Goal: Obtain resource: Obtain resource

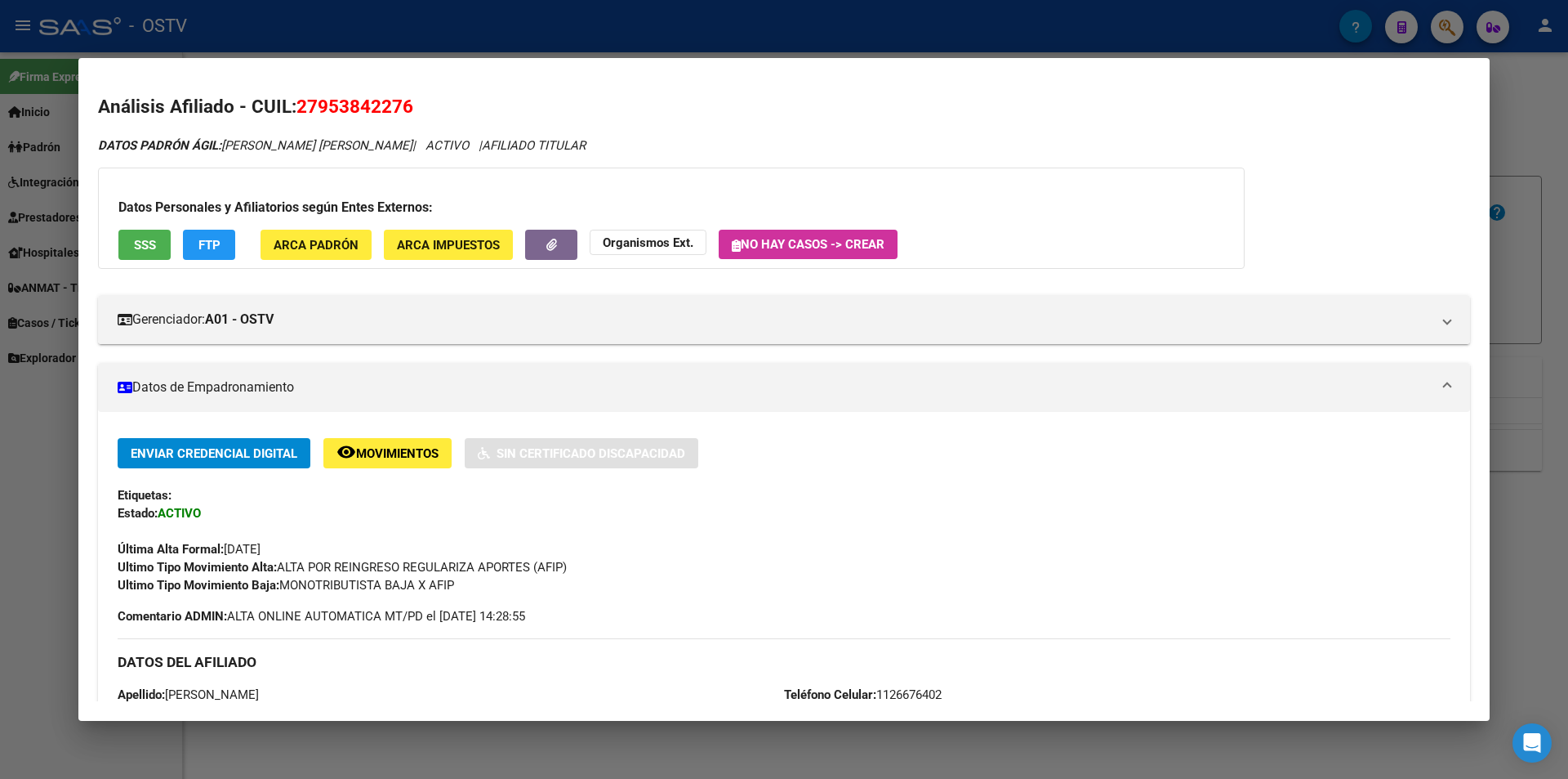
scroll to position [58, 0]
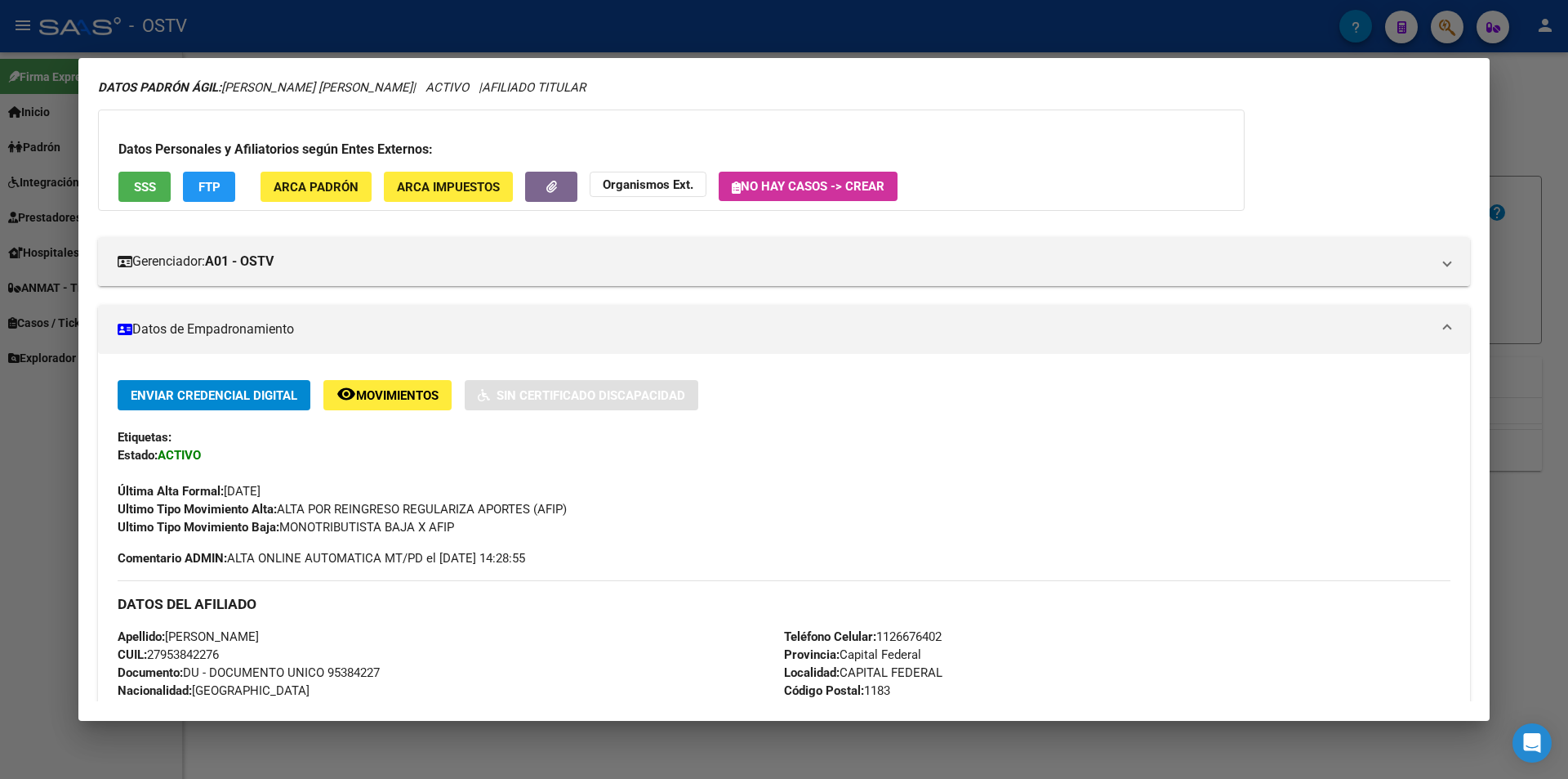
click at [347, 19] on div at bounding box center [784, 390] width 1568 height 779
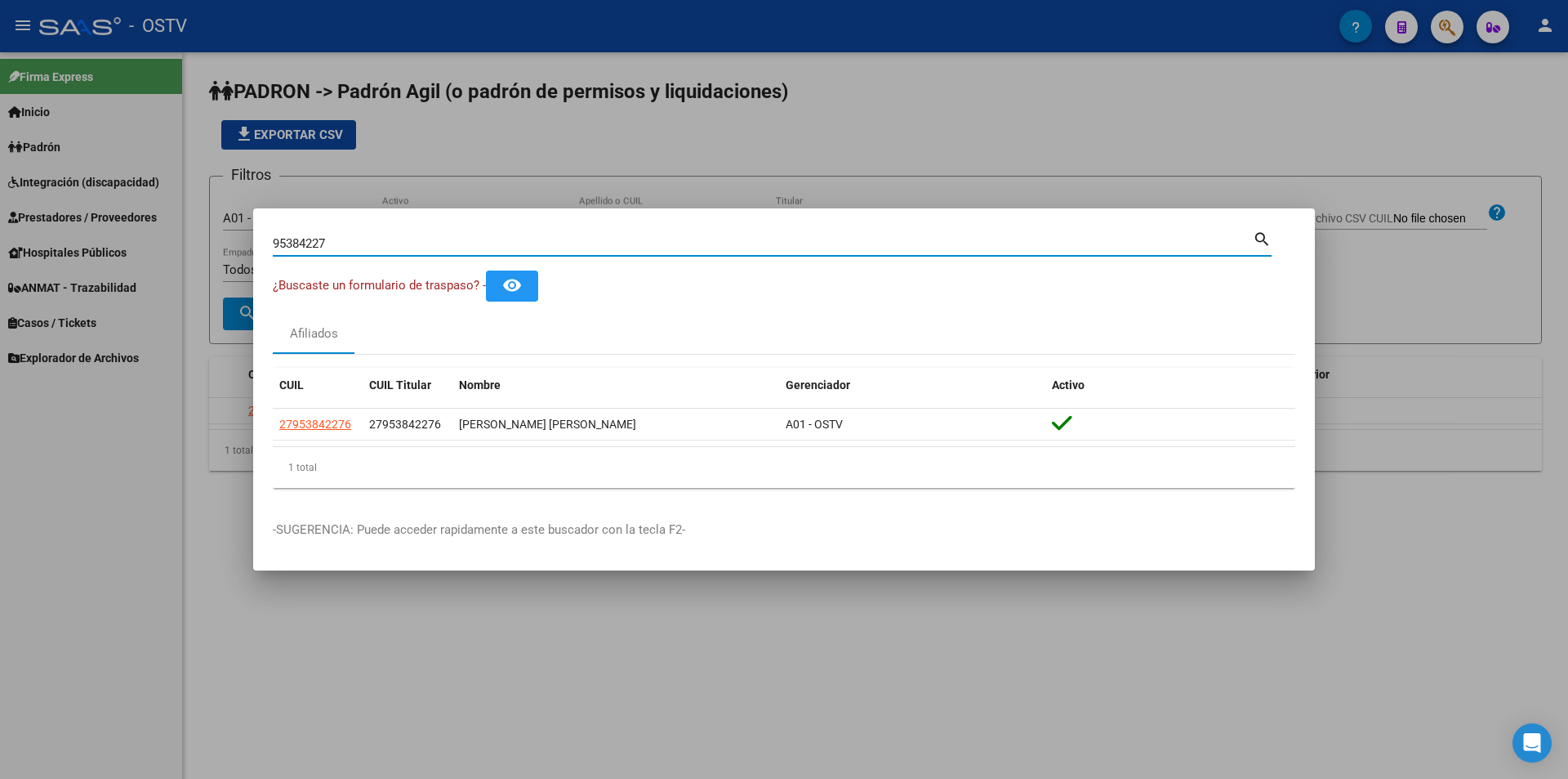
drag, startPoint x: 357, startPoint y: 248, endPoint x: 40, endPoint y: 312, distance: 323.4
click at [78, 288] on div "95384227 Buscar (apellido, dni, cuil, nro traspaso, cuit, obra social) search ¿…" at bounding box center [784, 390] width 1568 height 779
paste input "37639133"
type input "37639133"
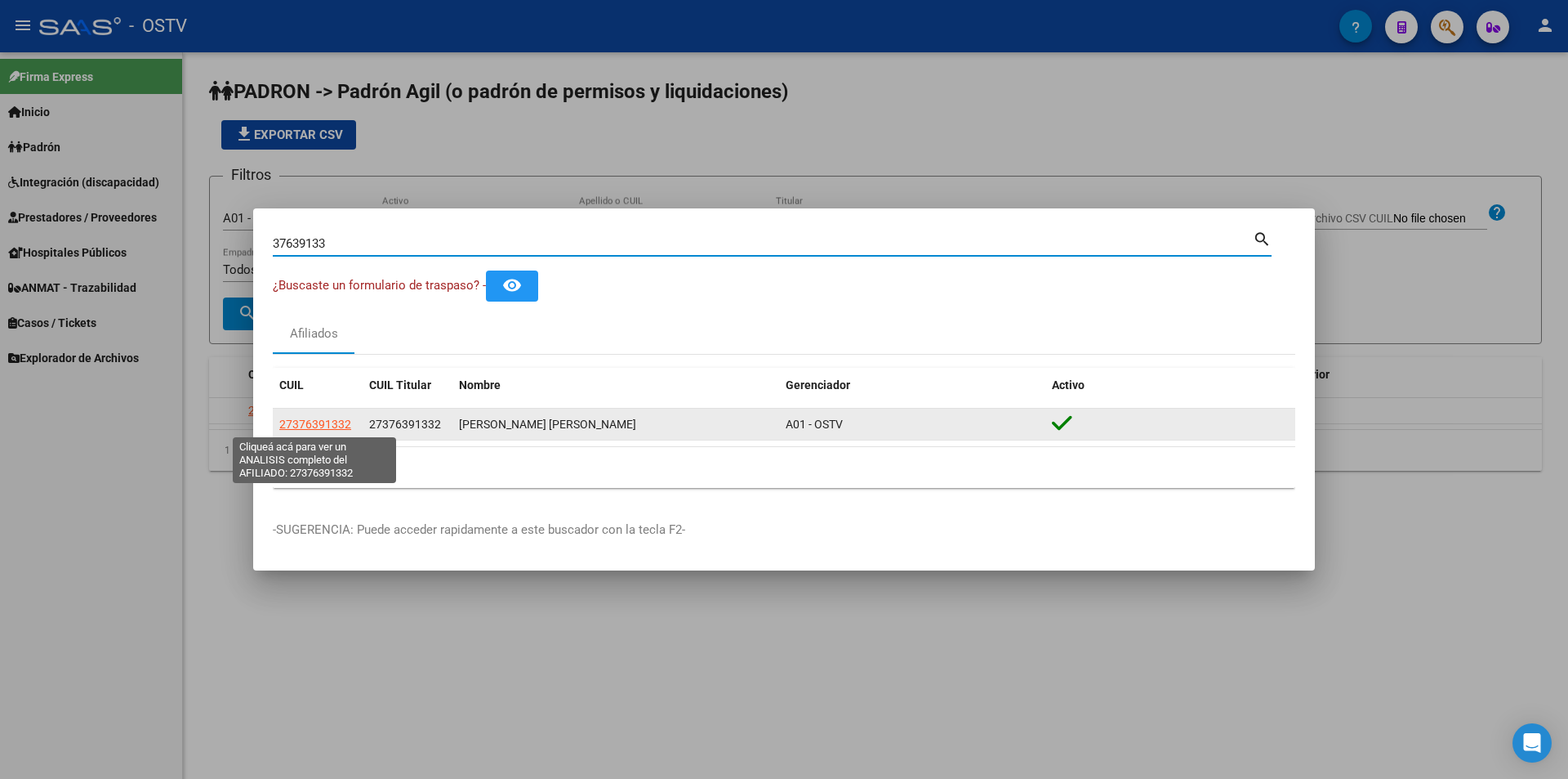
click at [328, 426] on span "27376391332" at bounding box center [315, 424] width 72 height 13
type textarea "27376391332"
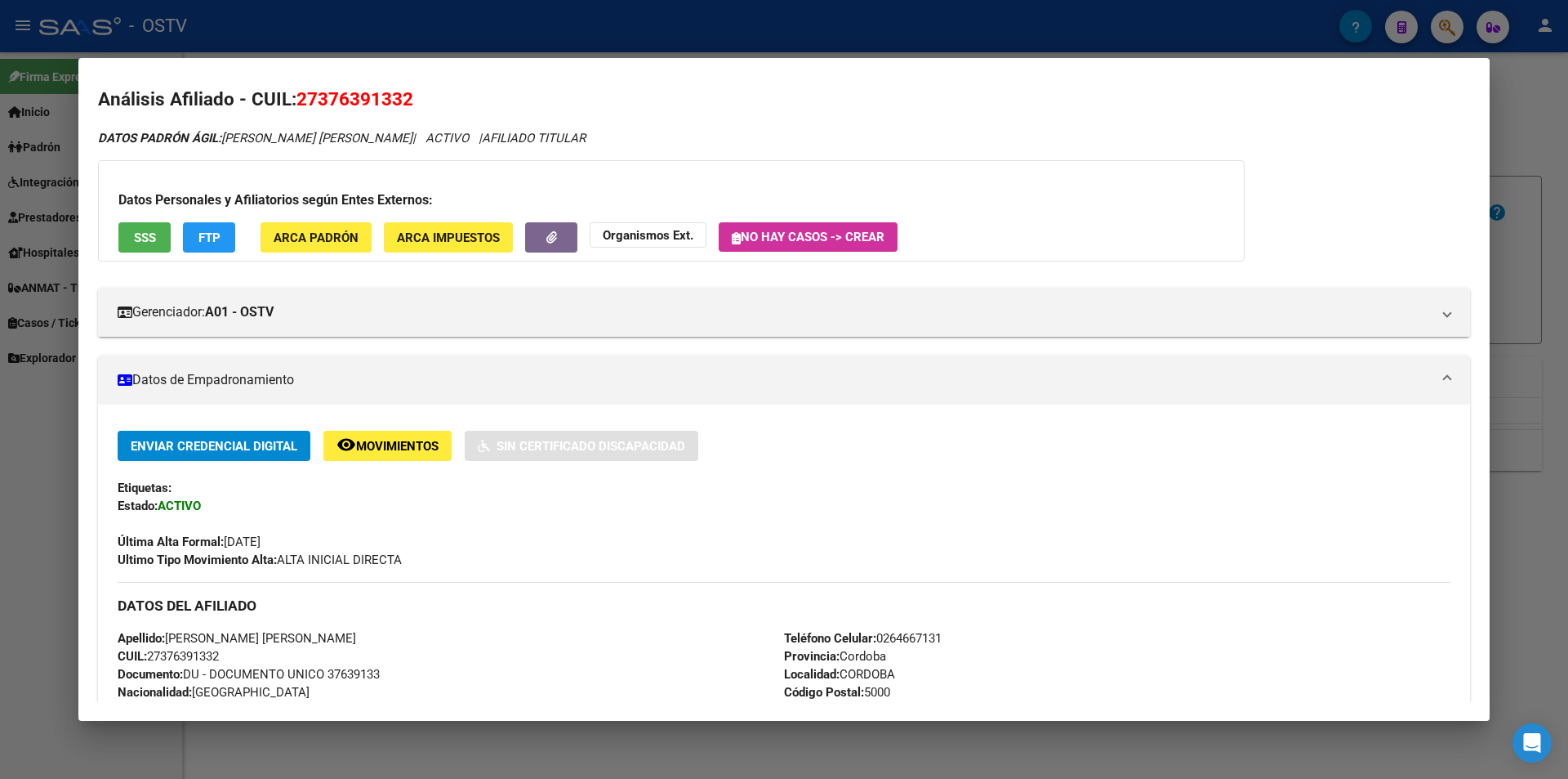
scroll to position [334, 0]
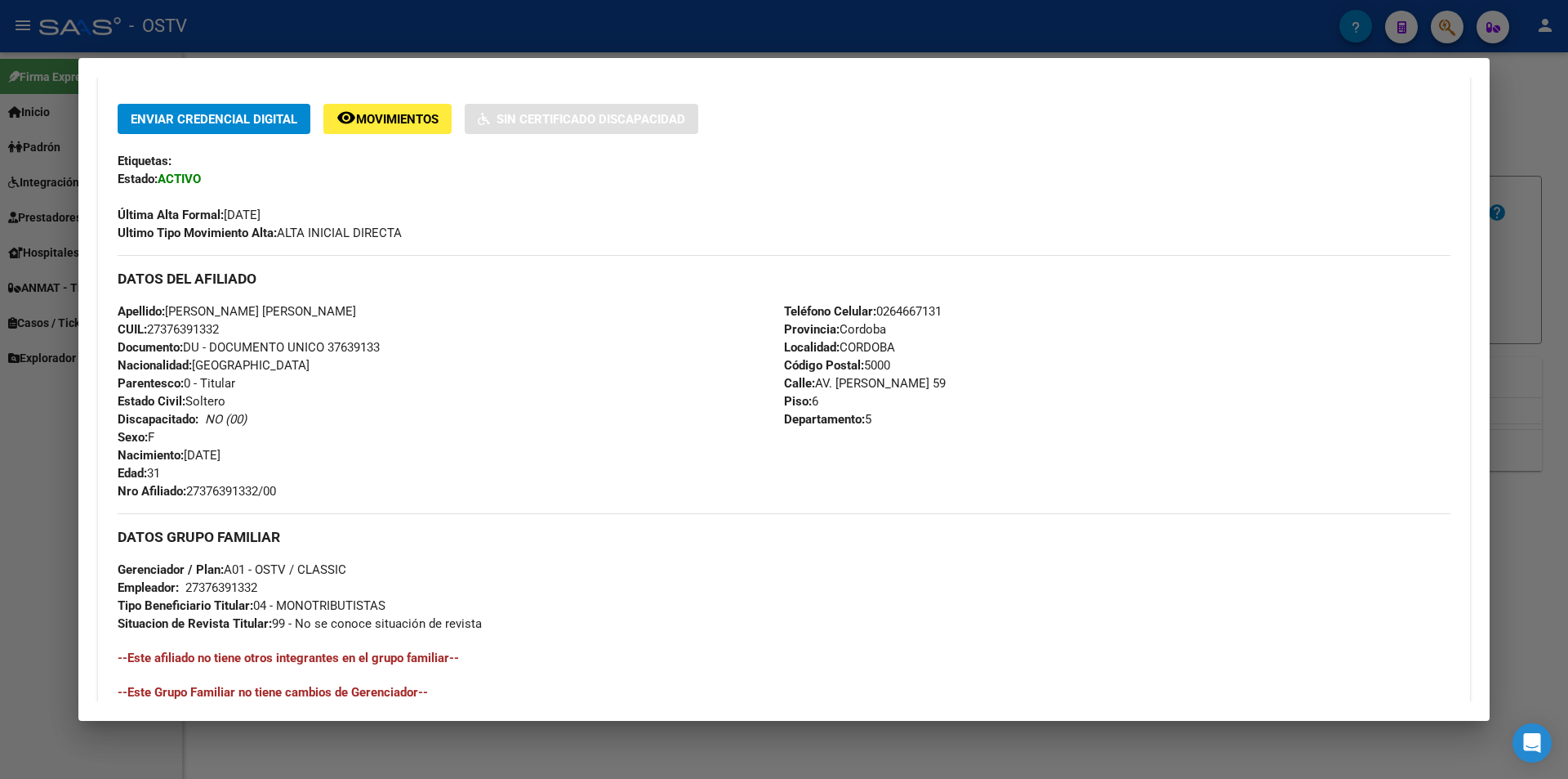
drag, startPoint x: 170, startPoint y: 308, endPoint x: 415, endPoint y: 309, distance: 245.0
click at [415, 309] on div "Apellido: [PERSON_NAME] [PERSON_NAME] CUIL: 27376391332 Documento: DU - DOCUMEN…" at bounding box center [451, 401] width 666 height 198
copy span "[PERSON_NAME] [PERSON_NAME]"
click at [703, 38] on div at bounding box center [784, 390] width 1568 height 779
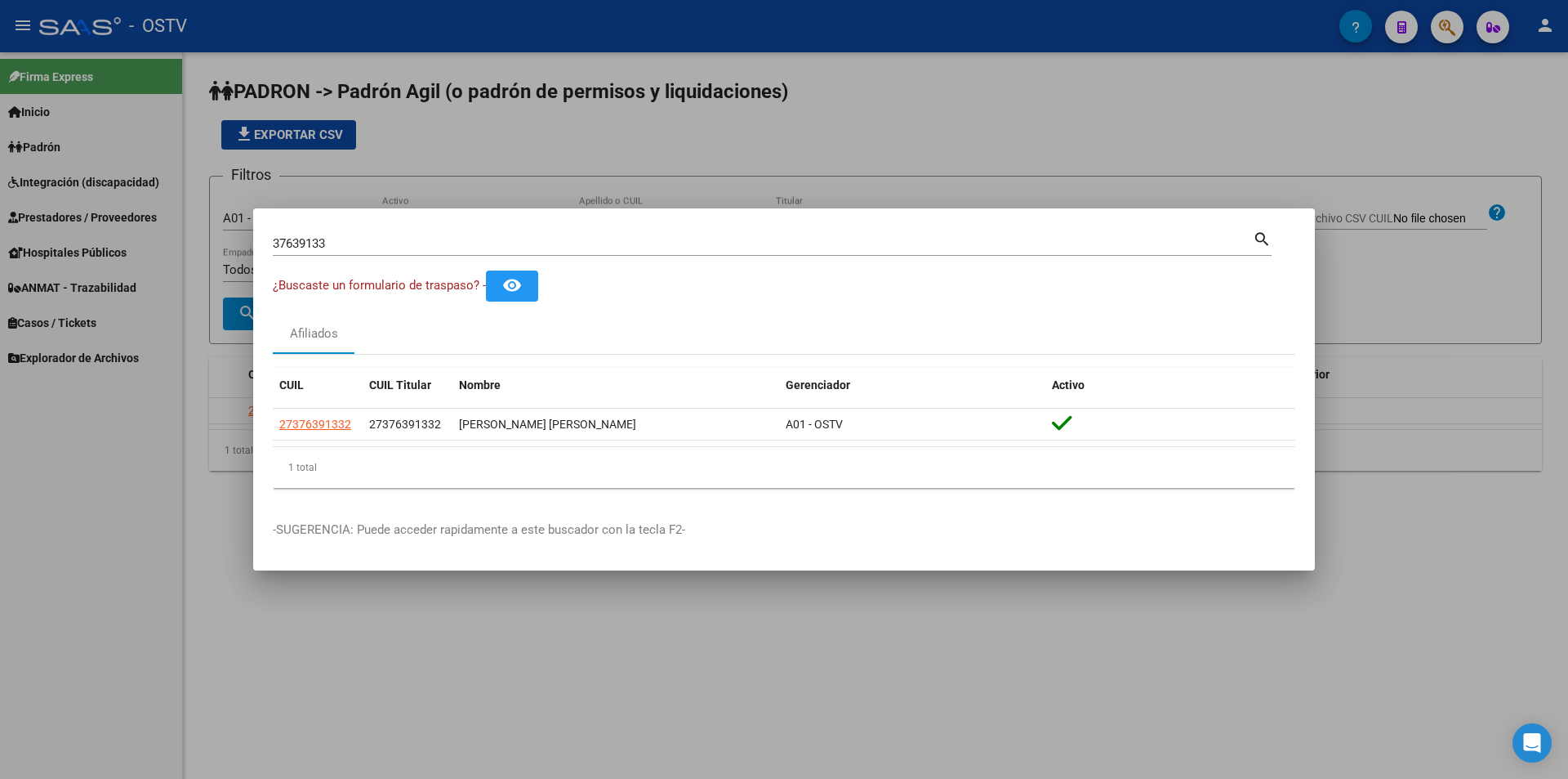
click at [417, 121] on div at bounding box center [784, 390] width 1568 height 779
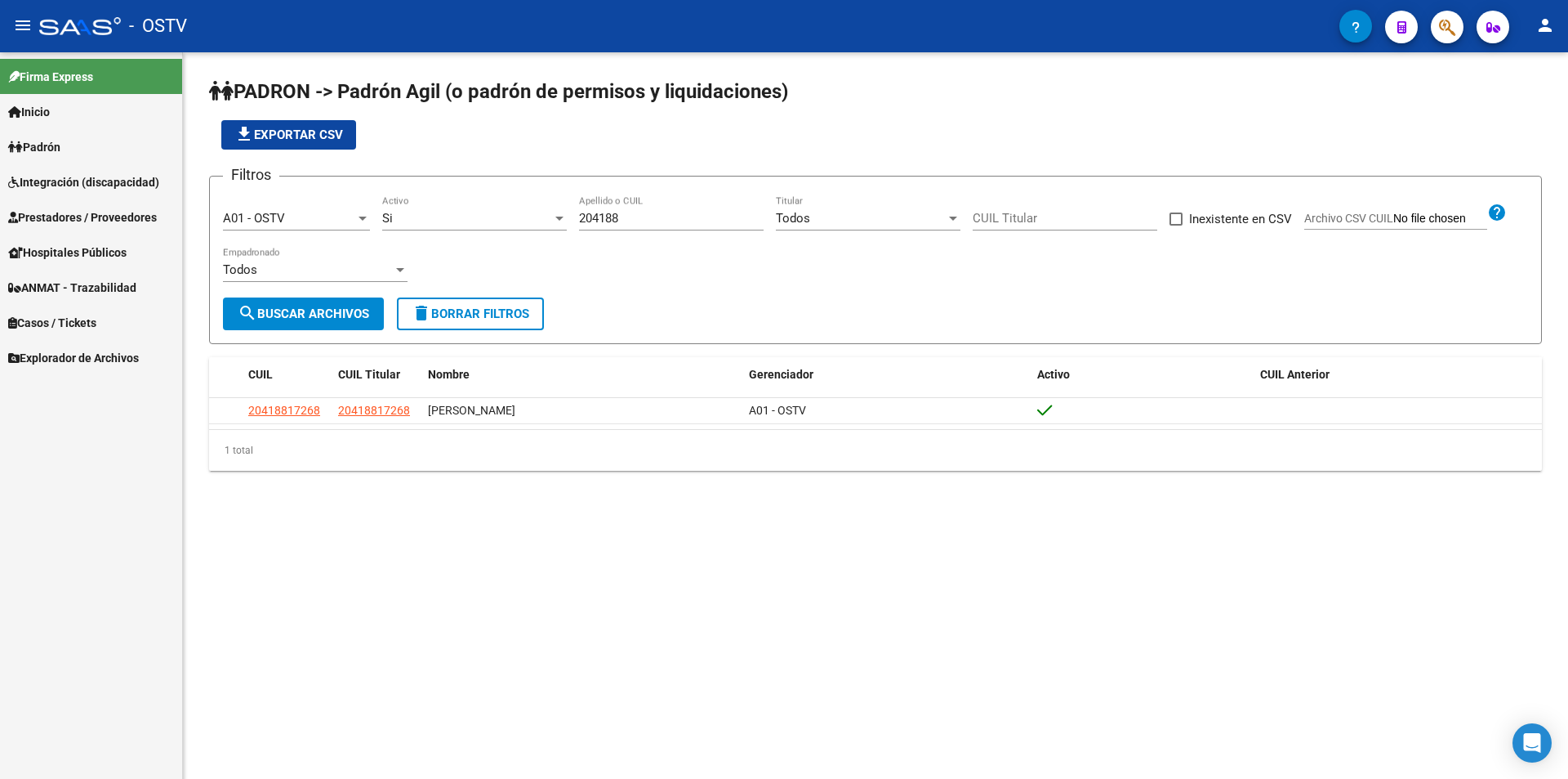
click at [484, 158] on app-list-header "PADRON -> Padrón Agil ([PERSON_NAME] de permisos y liquidaciones) file_download…" at bounding box center [875, 211] width 1333 height 266
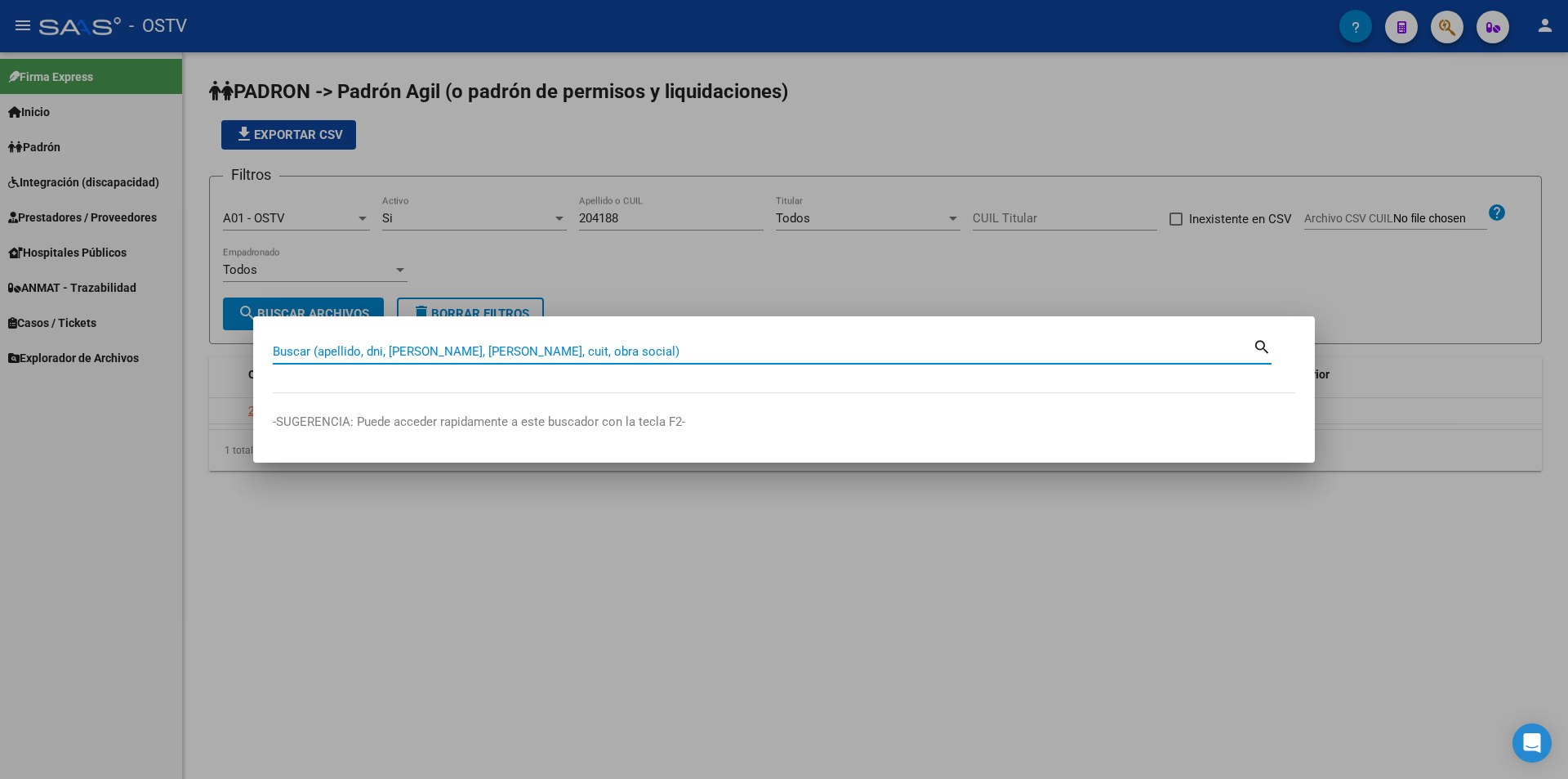
paste input "93.081.216"
type input "93081216"
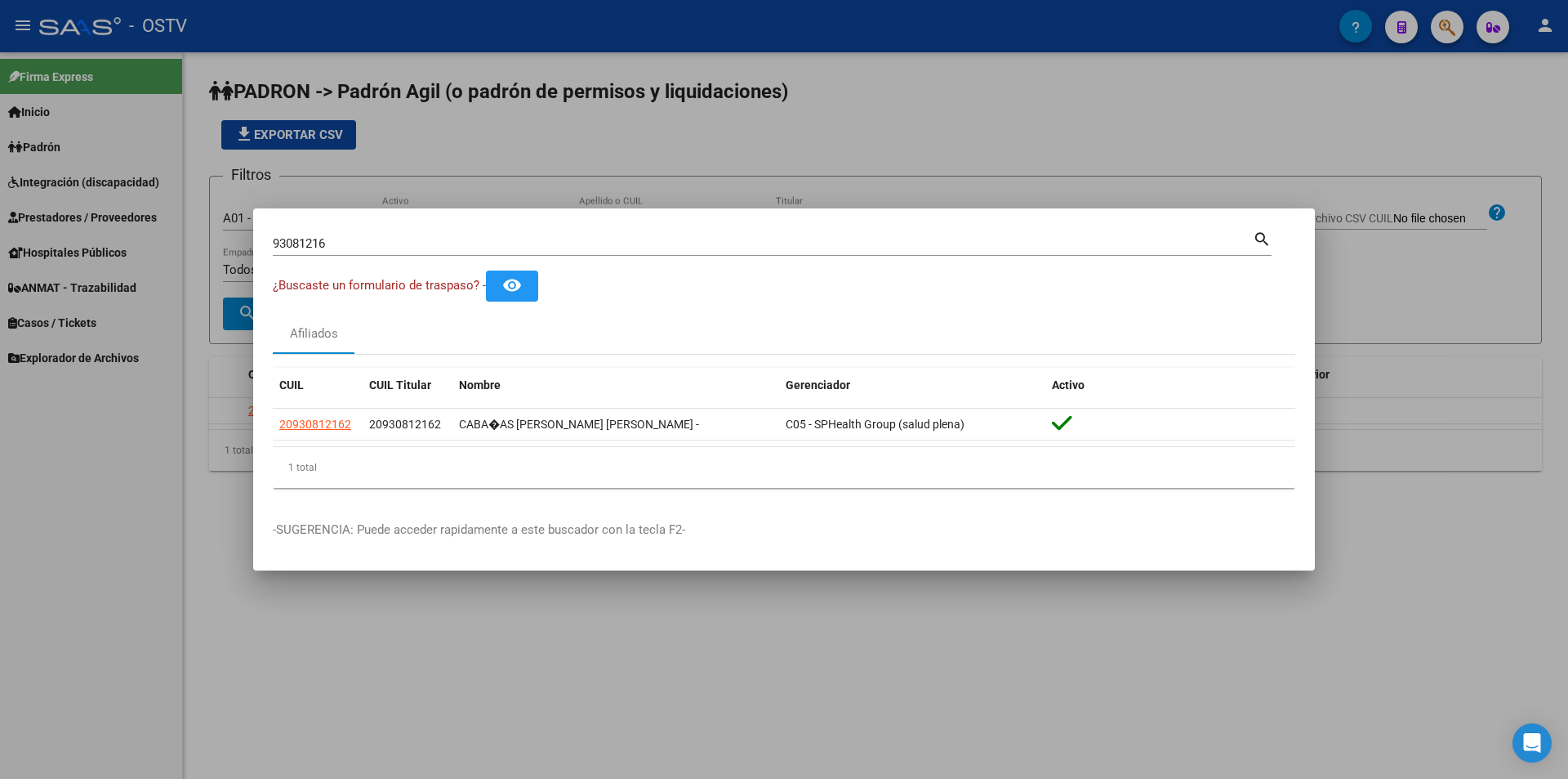
click at [763, 143] on div at bounding box center [784, 390] width 1568 height 779
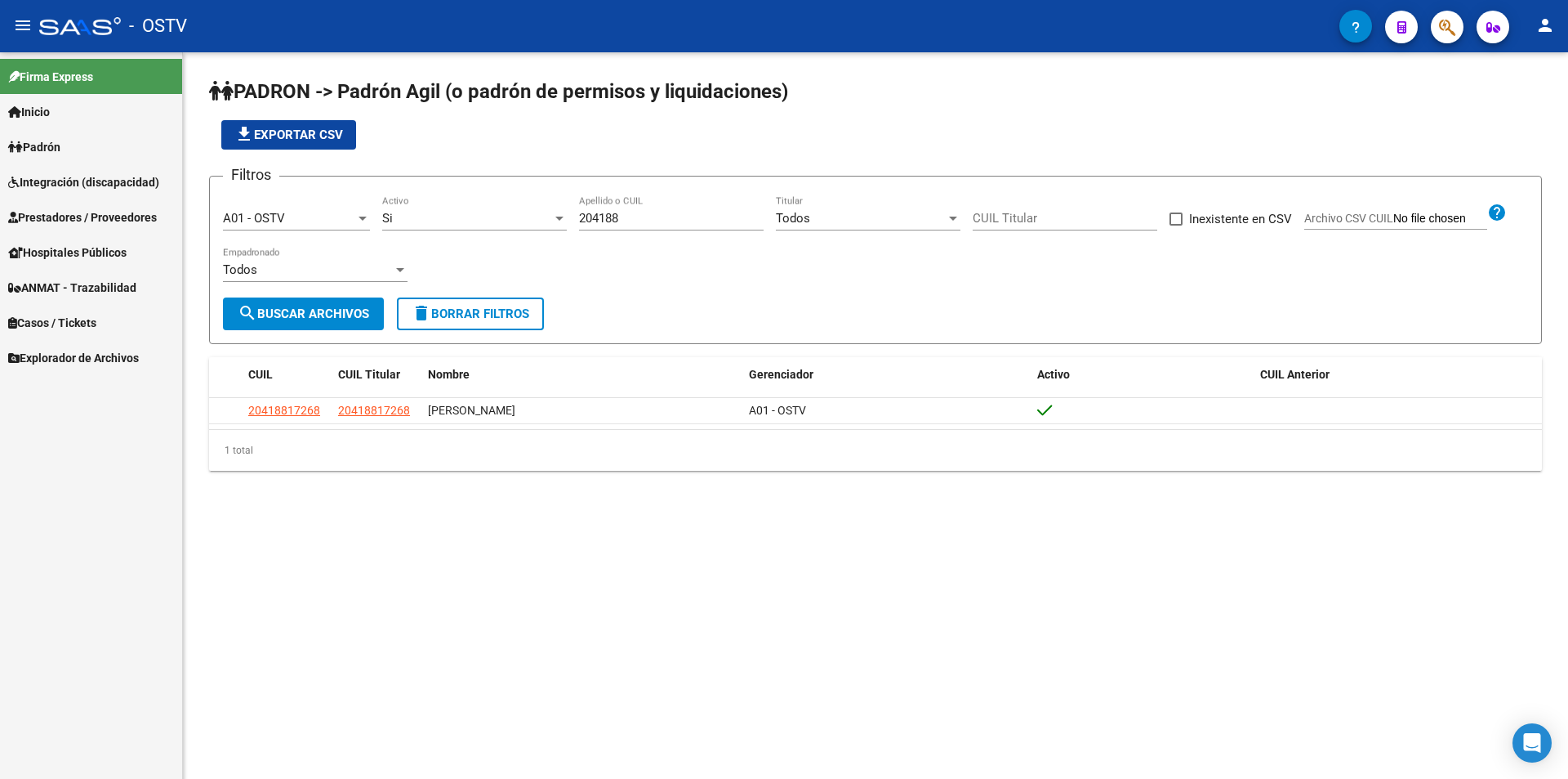
click at [541, 134] on div "file_download Exportar CSV" at bounding box center [875, 135] width 1333 height 29
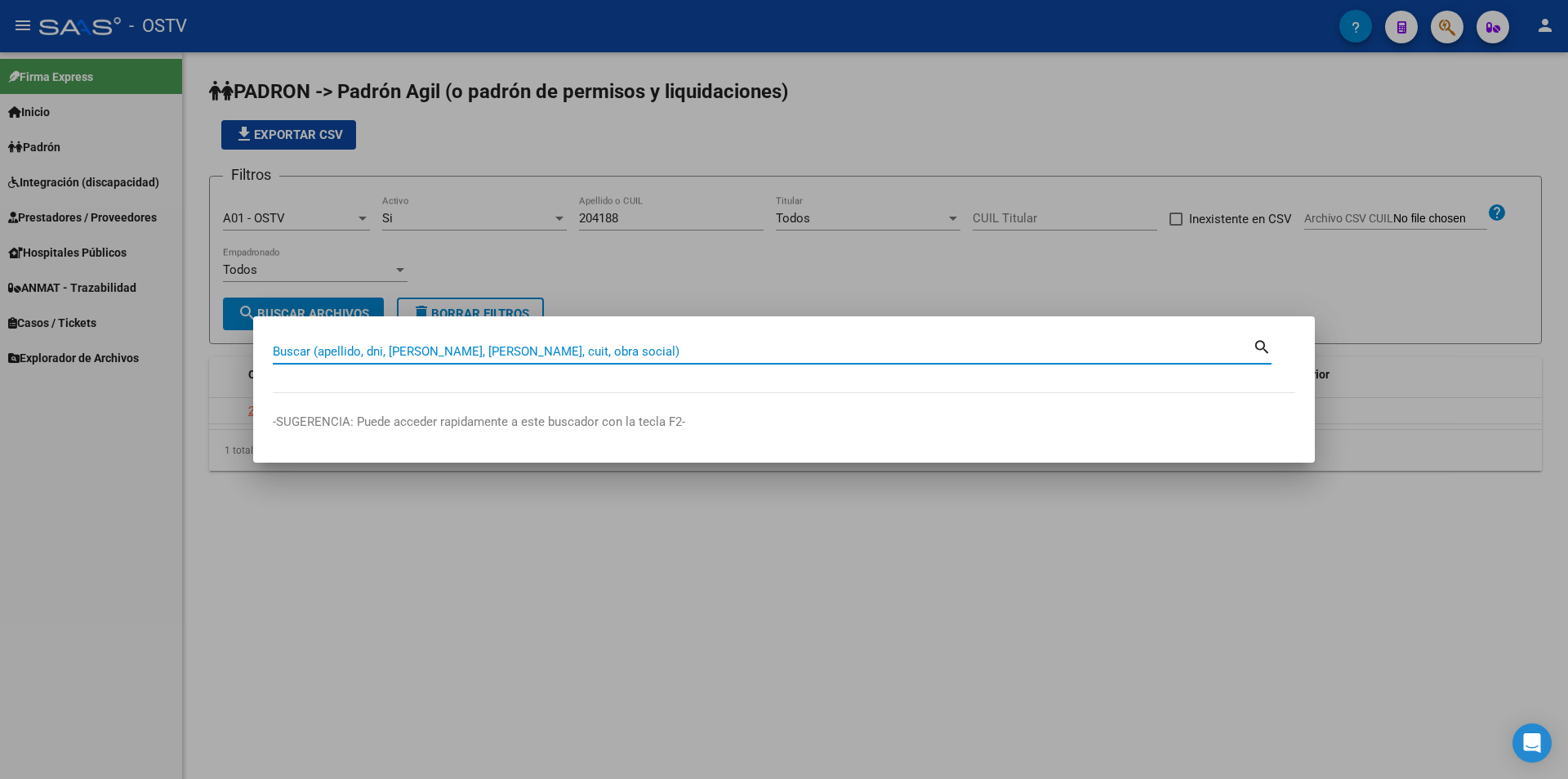
paste input "32714257"
type input "32714257"
